Goal: Information Seeking & Learning: Learn about a topic

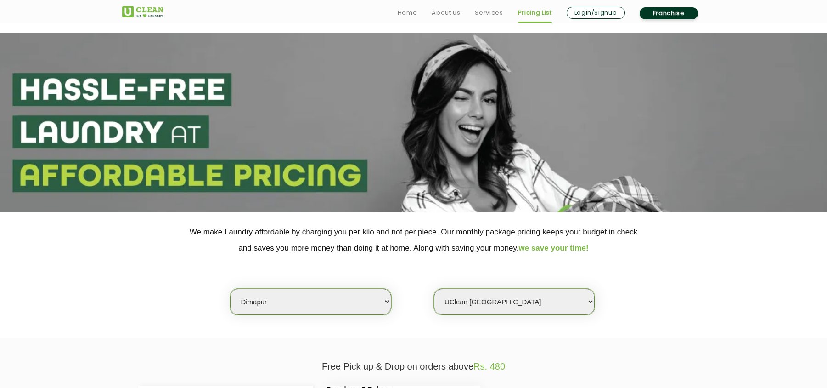
select select "155"
select select "466"
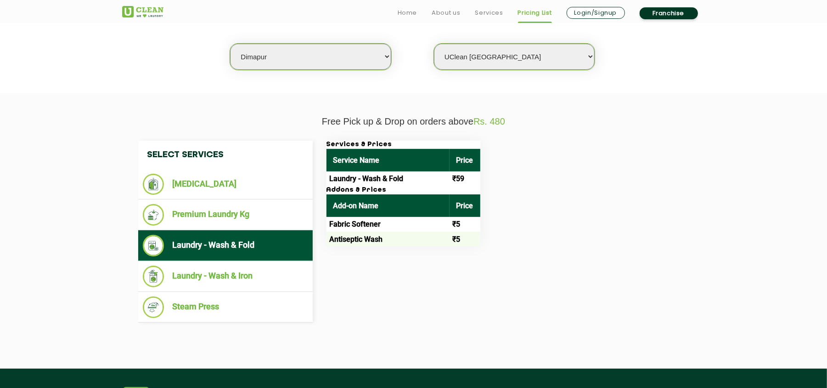
select select "193"
click at [292, 54] on select "Select city [GEOGRAPHIC_DATA] [GEOGRAPHIC_DATA] [GEOGRAPHIC_DATA] [GEOGRAPHIC_D…" at bounding box center [310, 57] width 161 height 26
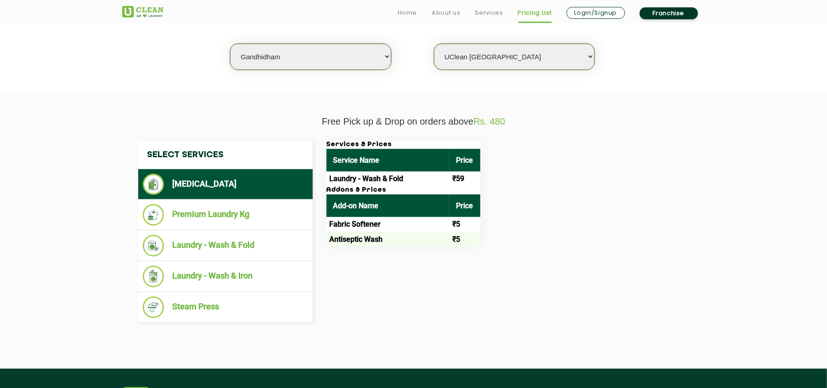
select select "0"
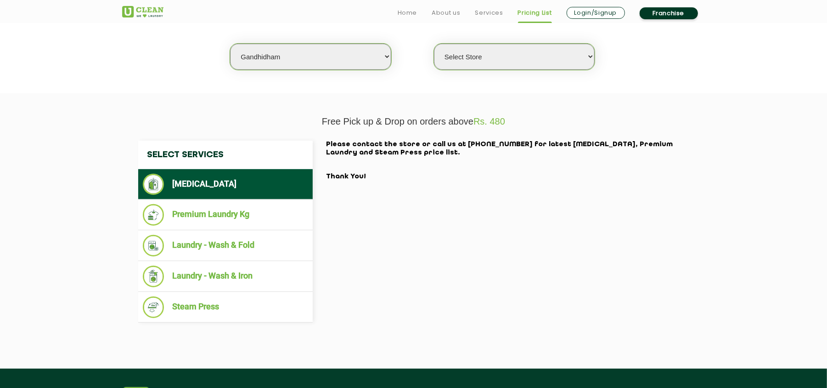
select select "2"
click at [517, 219] on div "Select Services [MEDICAL_DATA] Premium Laundry Kg Laundry - Wash & Fold Laundry…" at bounding box center [413, 231] width 565 height 182
select select "0"
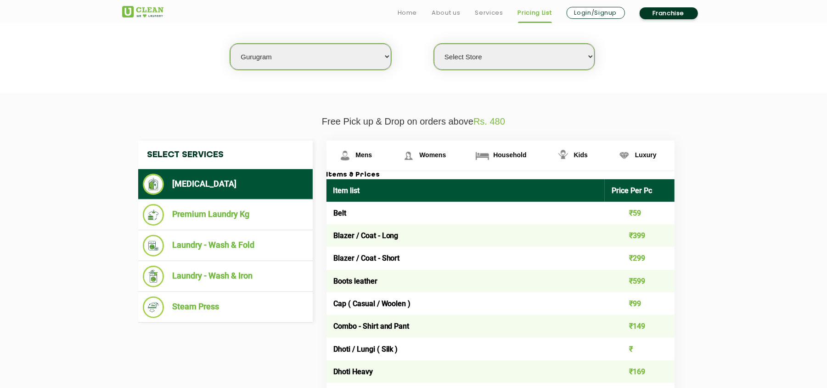
click at [276, 57] on select "Select city [GEOGRAPHIC_DATA] [GEOGRAPHIC_DATA] [GEOGRAPHIC_DATA] [GEOGRAPHIC_D…" at bounding box center [310, 57] width 161 height 26
select select "23"
select select "0"
click at [319, 59] on select "Select city [GEOGRAPHIC_DATA] [GEOGRAPHIC_DATA] [GEOGRAPHIC_DATA] [GEOGRAPHIC_D…" at bounding box center [310, 57] width 161 height 26
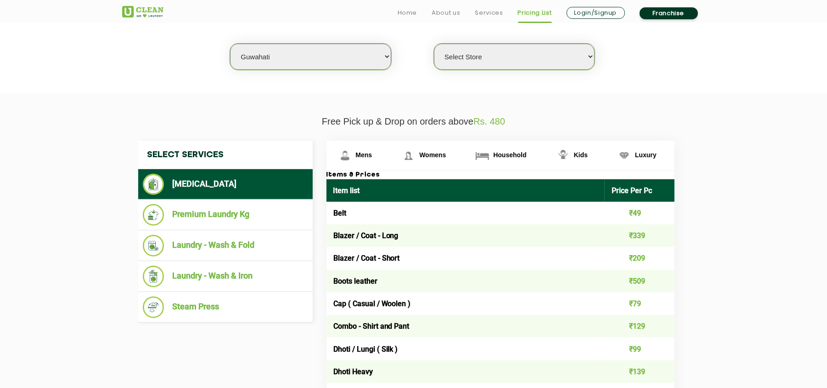
select select "18"
select select "0"
click at [293, 59] on select "Select city [GEOGRAPHIC_DATA] [GEOGRAPHIC_DATA] [GEOGRAPHIC_DATA] [GEOGRAPHIC_D…" at bounding box center [310, 57] width 161 height 26
click at [293, 58] on select "Select city [GEOGRAPHIC_DATA] [GEOGRAPHIC_DATA] [GEOGRAPHIC_DATA] [GEOGRAPHIC_D…" at bounding box center [310, 57] width 161 height 26
click at [293, 57] on select "Select city [GEOGRAPHIC_DATA] [GEOGRAPHIC_DATA] [GEOGRAPHIC_DATA] [GEOGRAPHIC_D…" at bounding box center [310, 57] width 161 height 26
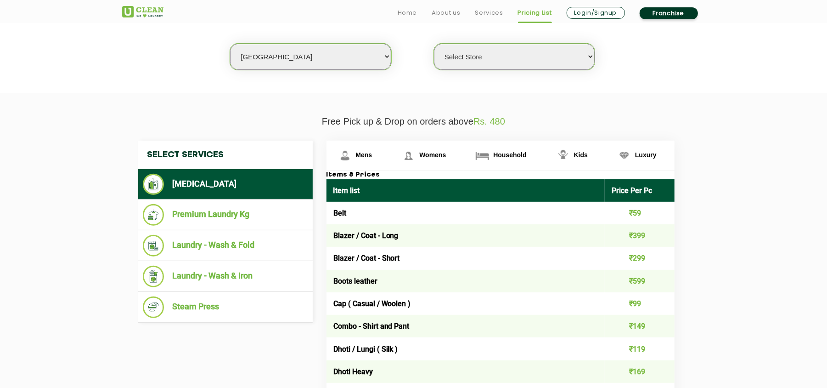
select select "207"
select select "0"
click at [285, 62] on select "Select city [GEOGRAPHIC_DATA] [GEOGRAPHIC_DATA] [GEOGRAPHIC_DATA] [GEOGRAPHIC_D…" at bounding box center [310, 57] width 161 height 26
select select "9"
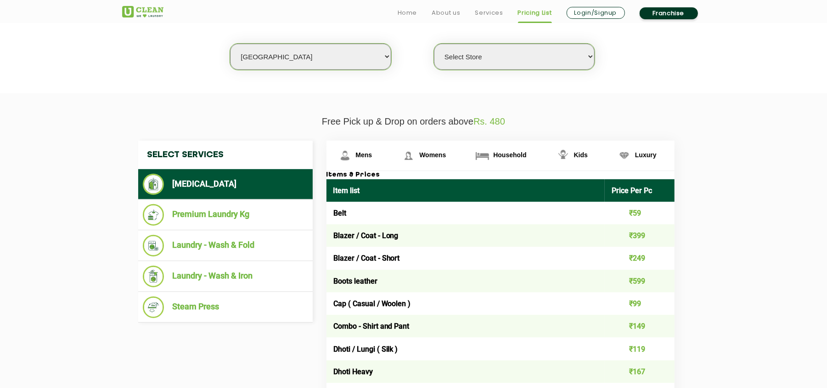
click at [230, 44] on select "Select city [GEOGRAPHIC_DATA] [GEOGRAPHIC_DATA] [GEOGRAPHIC_DATA] [GEOGRAPHIC_D…" at bounding box center [310, 57] width 161 height 26
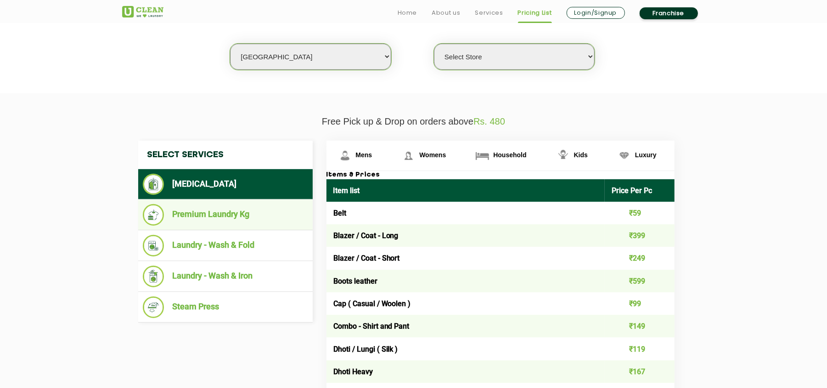
select select "0"
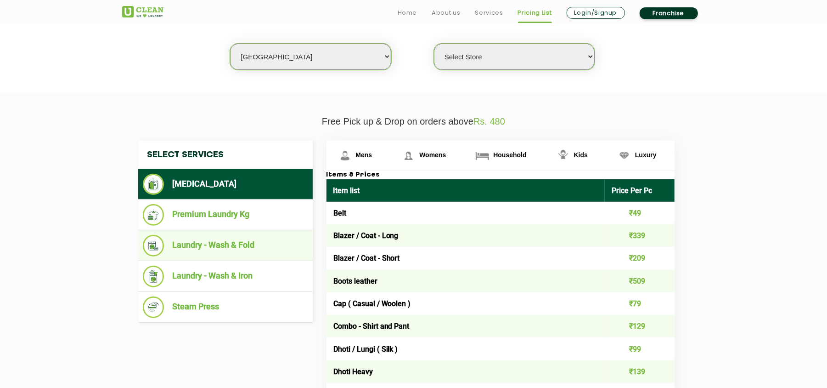
click at [236, 239] on li "Laundry - Wash & Fold" at bounding box center [225, 246] width 165 height 22
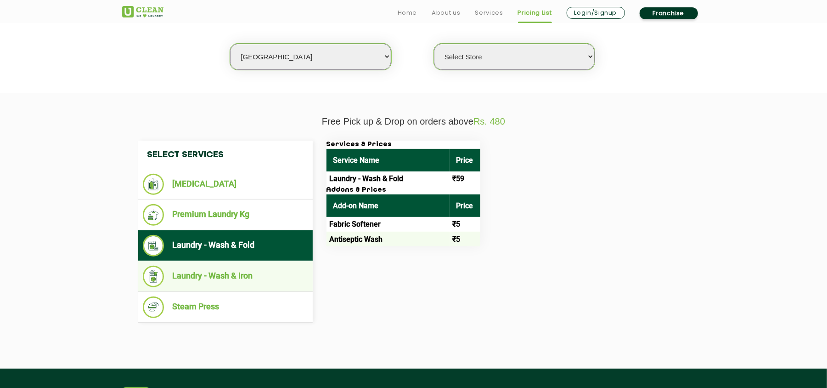
click at [228, 276] on li "Laundry - Wash & Iron" at bounding box center [225, 276] width 165 height 22
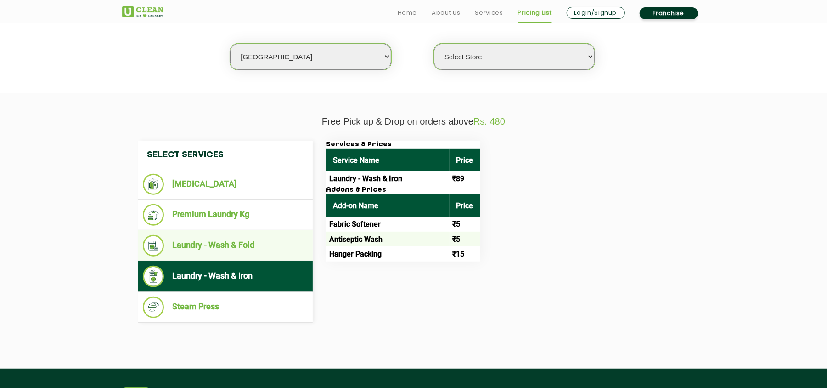
click at [253, 244] on li "Laundry - Wash & Fold" at bounding box center [225, 246] width 165 height 22
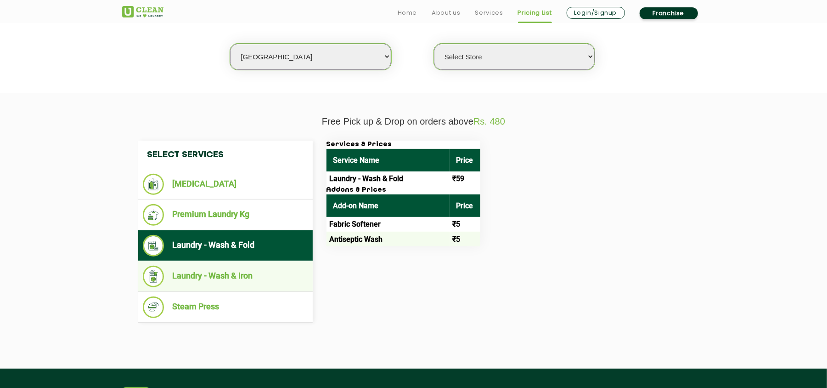
click at [259, 274] on li "Laundry - Wash & Iron" at bounding box center [225, 276] width 165 height 22
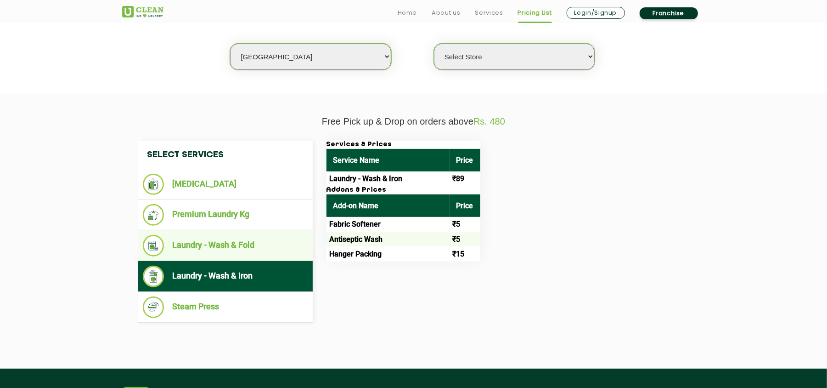
click at [258, 240] on li "Laundry - Wash & Fold" at bounding box center [225, 246] width 165 height 22
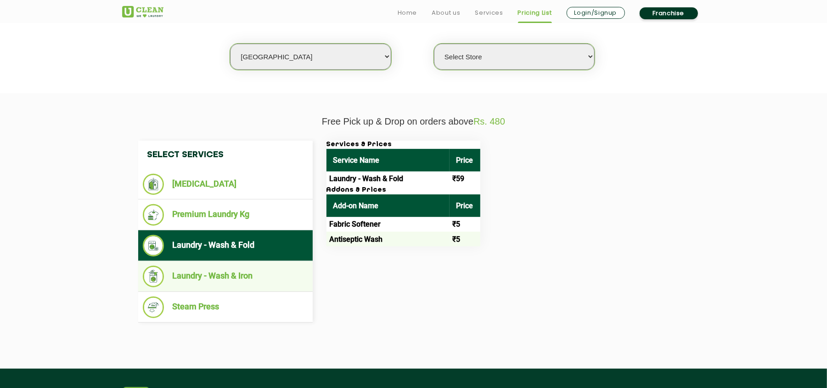
click at [261, 271] on li "Laundry - Wash & Iron" at bounding box center [225, 276] width 165 height 22
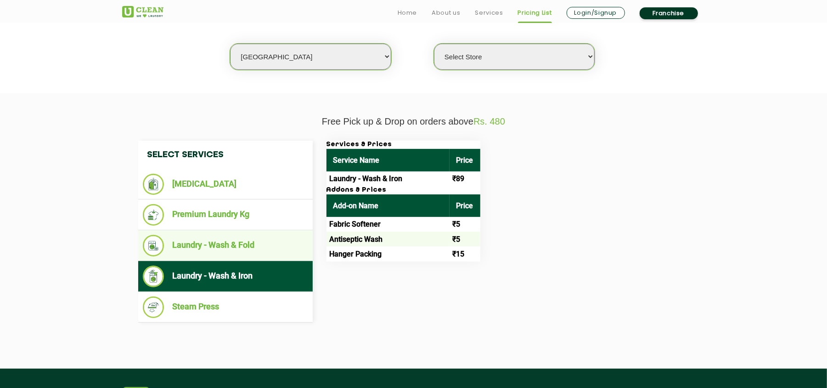
click at [262, 246] on li "Laundry - Wash & Fold" at bounding box center [225, 246] width 165 height 22
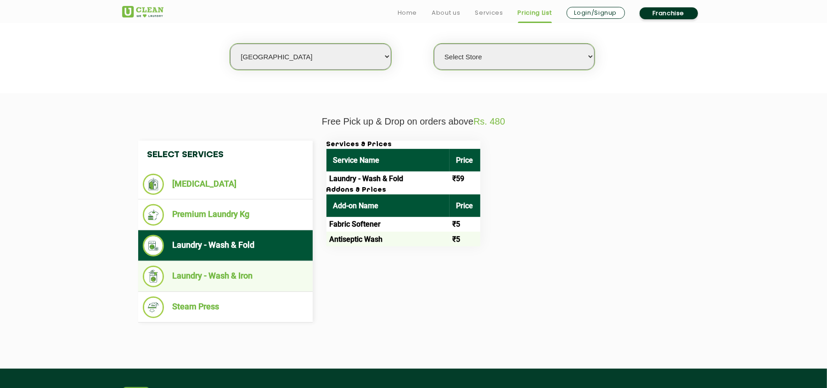
click at [249, 277] on li "Laundry - Wash & Iron" at bounding box center [225, 276] width 165 height 22
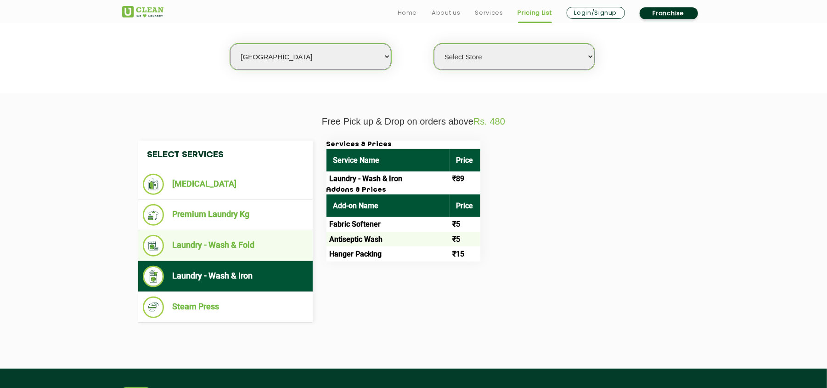
click at [255, 248] on li "Laundry - Wash & Fold" at bounding box center [225, 246] width 165 height 22
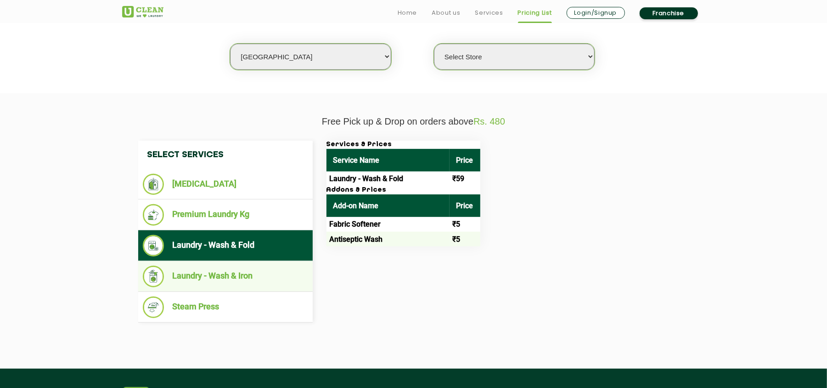
click at [259, 276] on li "Laundry - Wash & Iron" at bounding box center [225, 276] width 165 height 22
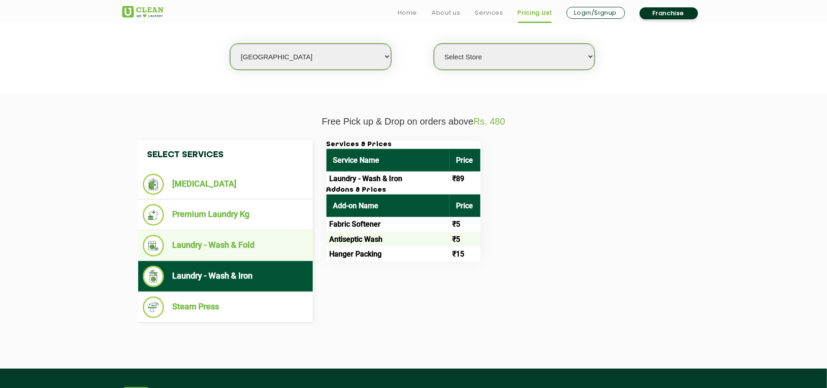
click at [254, 237] on li "Laundry - Wash & Fold" at bounding box center [225, 246] width 165 height 22
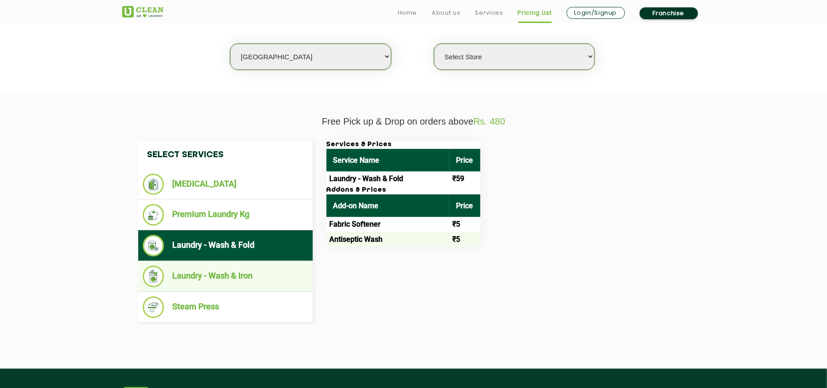
click at [266, 278] on li "Laundry - Wash & Iron" at bounding box center [225, 276] width 165 height 22
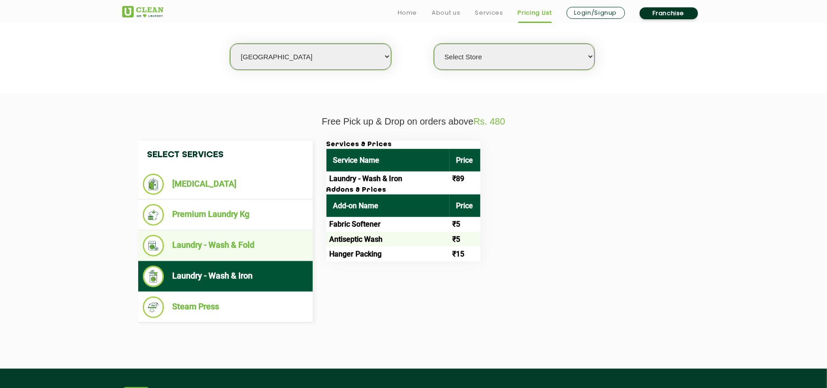
click at [266, 239] on li "Laundry - Wash & Fold" at bounding box center [225, 246] width 165 height 22
